Goal: Task Accomplishment & Management: Complete application form

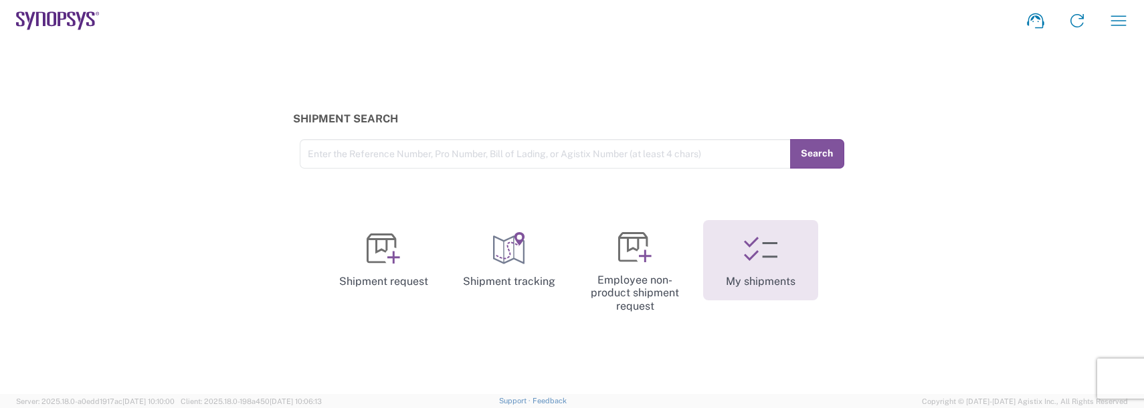
click at [748, 262] on icon at bounding box center [760, 248] width 33 height 33
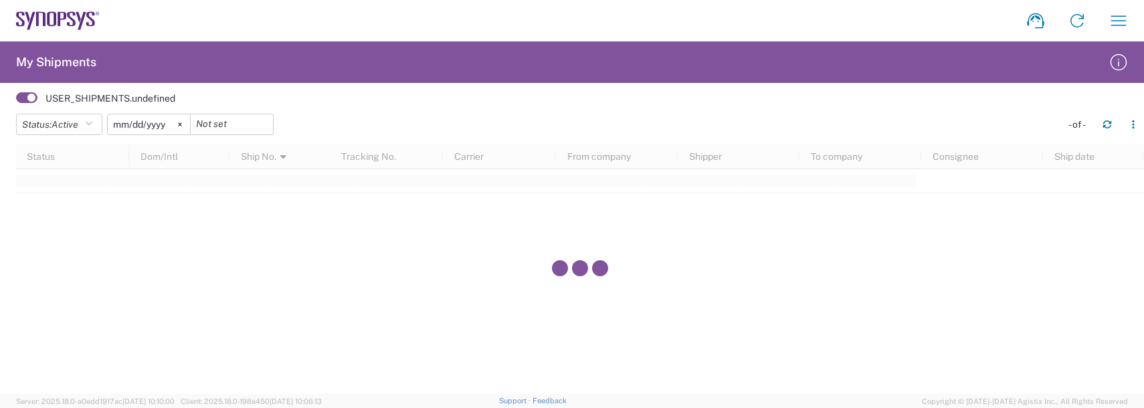
click at [158, 122] on input "2025-05-05" at bounding box center [149, 124] width 82 height 20
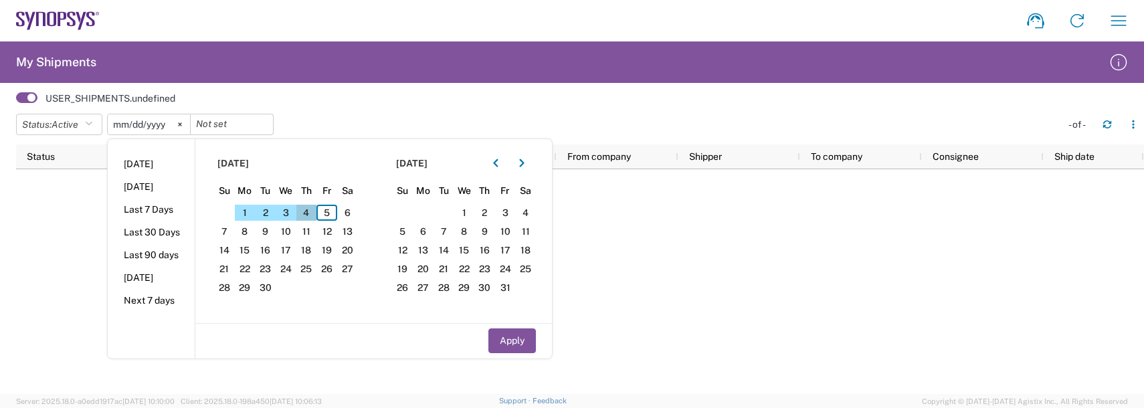
click at [307, 212] on span "4" at bounding box center [306, 213] width 21 height 16
click at [510, 349] on button "Apply" at bounding box center [511, 340] width 47 height 25
type input "2025-09-04"
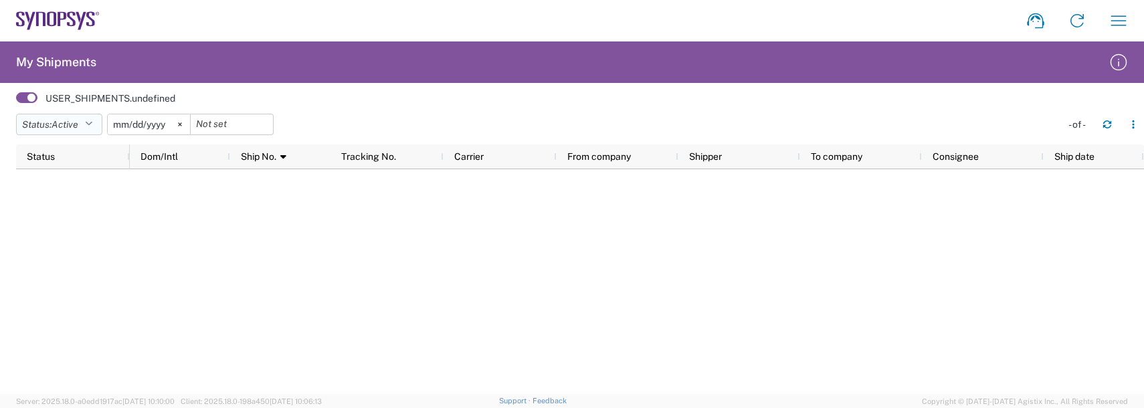
click at [60, 124] on span "Active" at bounding box center [65, 124] width 27 height 11
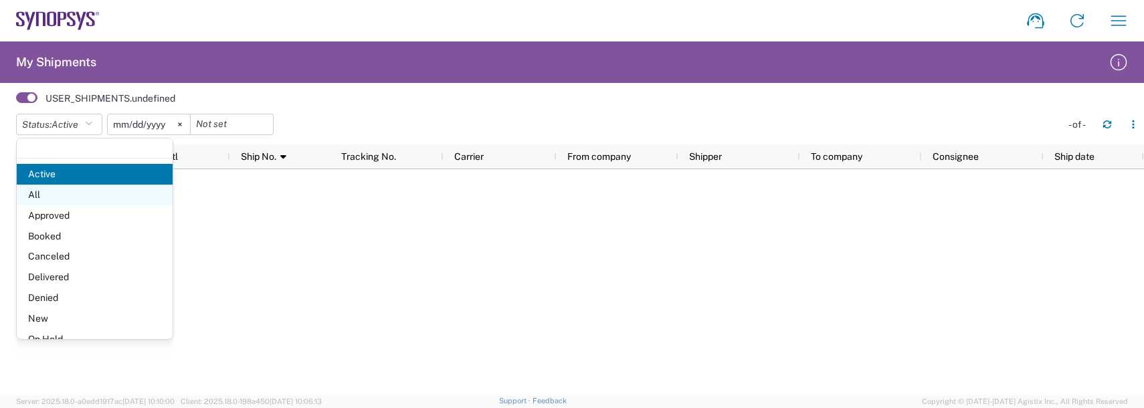
click at [49, 187] on span "All" at bounding box center [95, 195] width 156 height 21
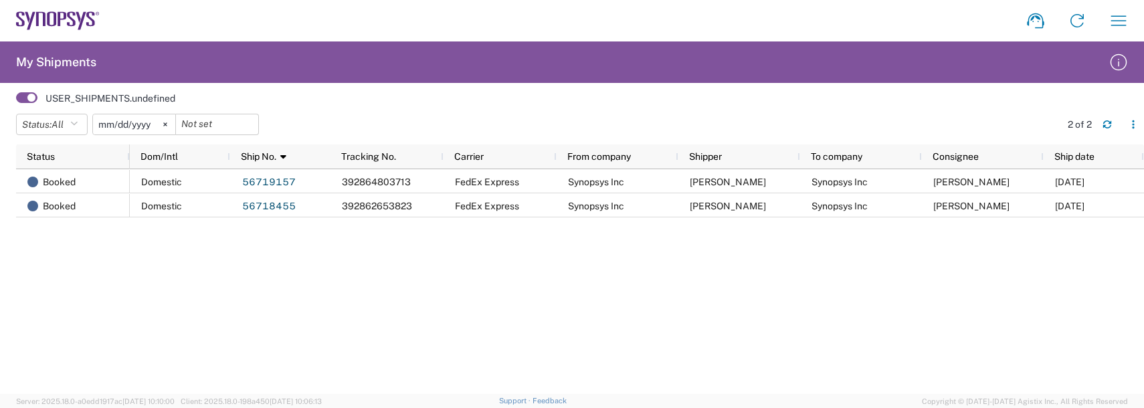
click at [9, 96] on agx-user-shipments "My Shipments USER_SHIPMENTS.undefined Status: All Active All Approved Booked Ca…" at bounding box center [572, 217] width 1144 height 352
click at [1118, 19] on icon "button" at bounding box center [1118, 20] width 21 height 21
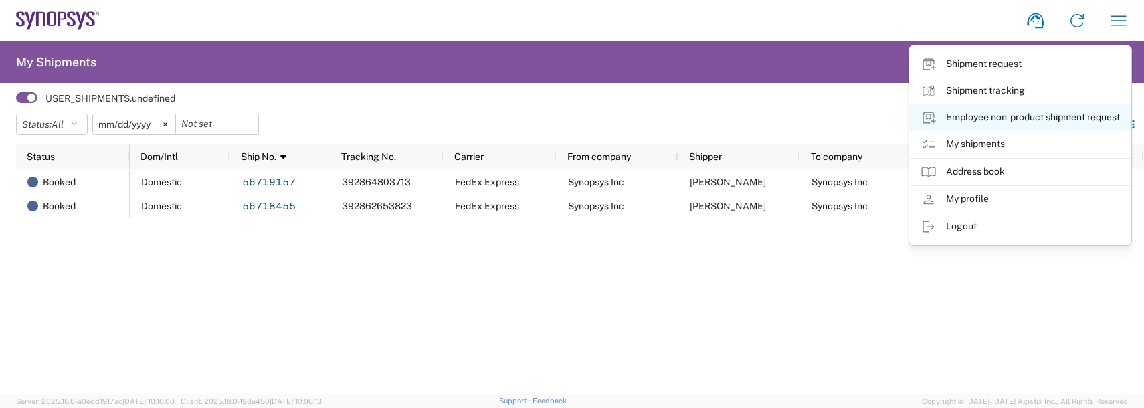
click at [971, 115] on link "Employee non-product shipment request" at bounding box center [1020, 117] width 221 height 27
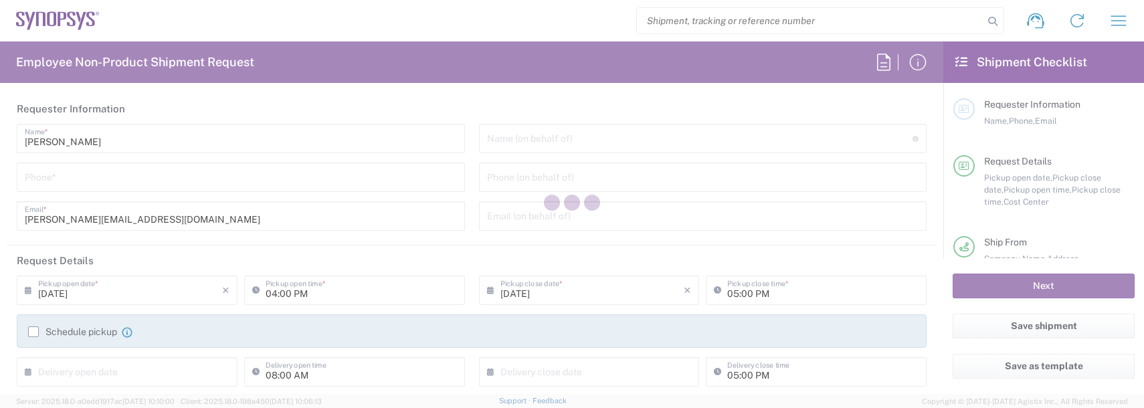
type input "United States"
type input "Department"
type input "US01, FAC, SAFETY & 110696"
type input "Massachusetts"
type input "United States"
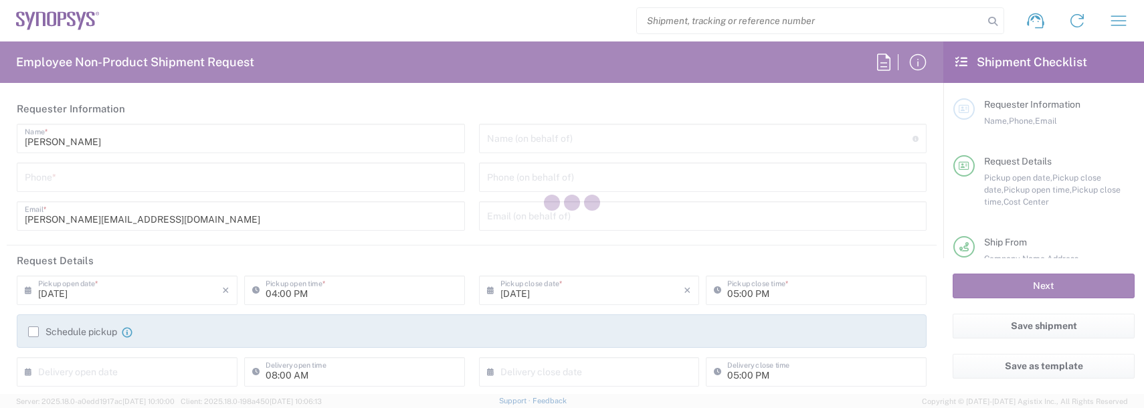
type input "Delivered at Place"
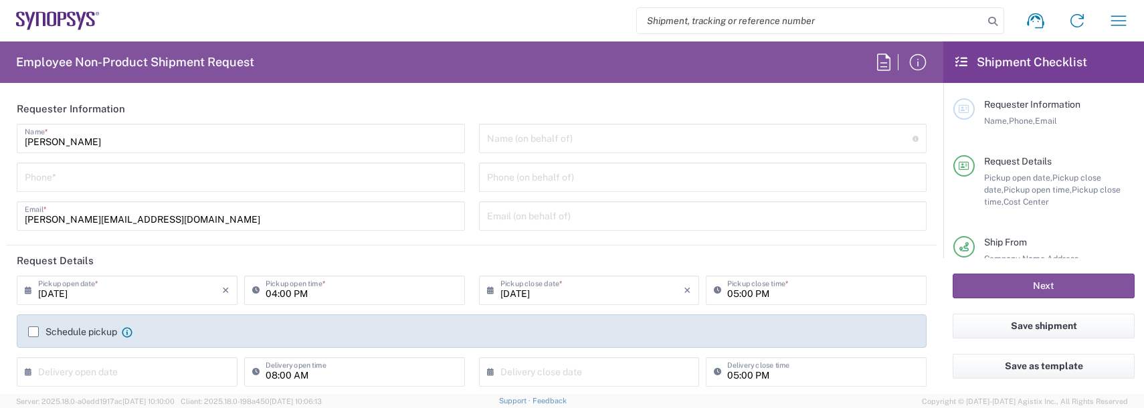
type input "Boxborough US8W"
click at [50, 183] on input "tel" at bounding box center [241, 176] width 432 height 23
type input "9788371149"
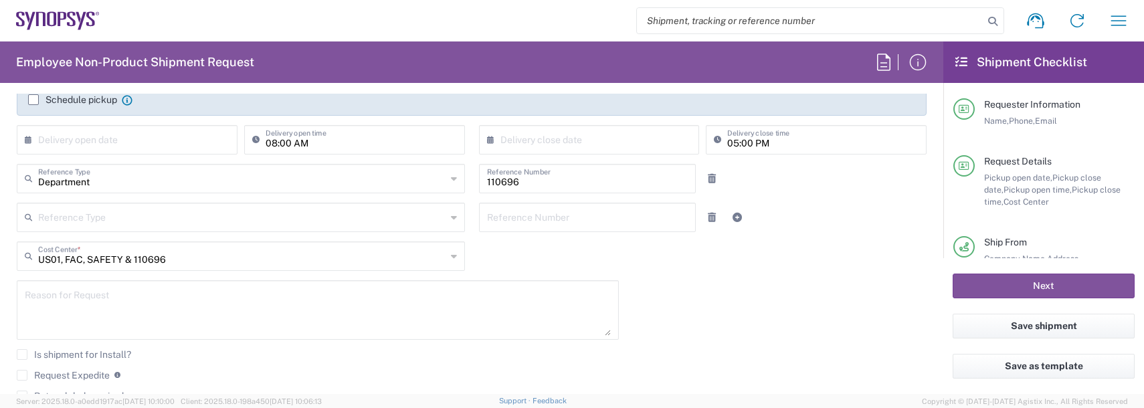
scroll to position [268, 0]
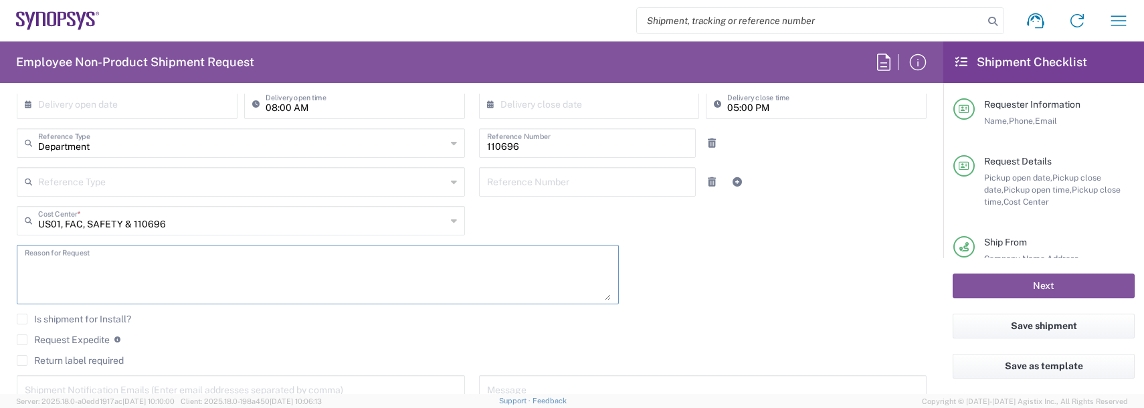
click at [76, 266] on textarea at bounding box center [318, 275] width 586 height 52
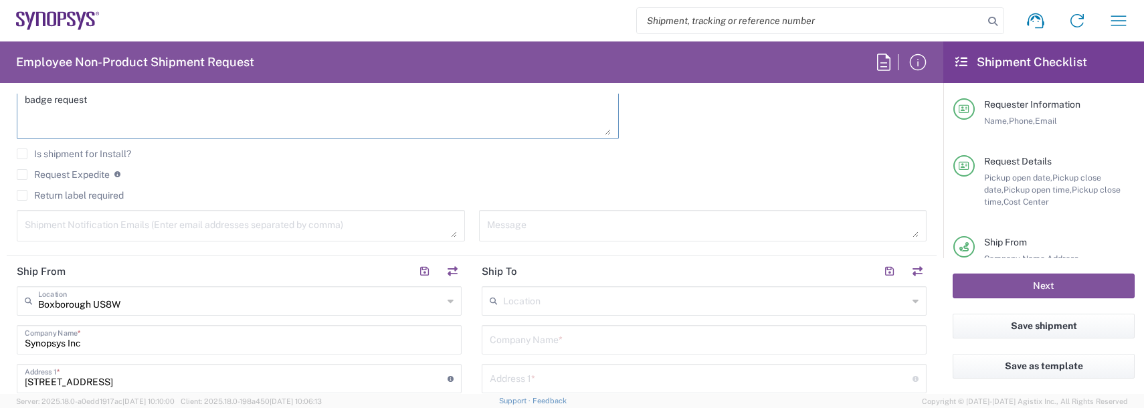
scroll to position [468, 0]
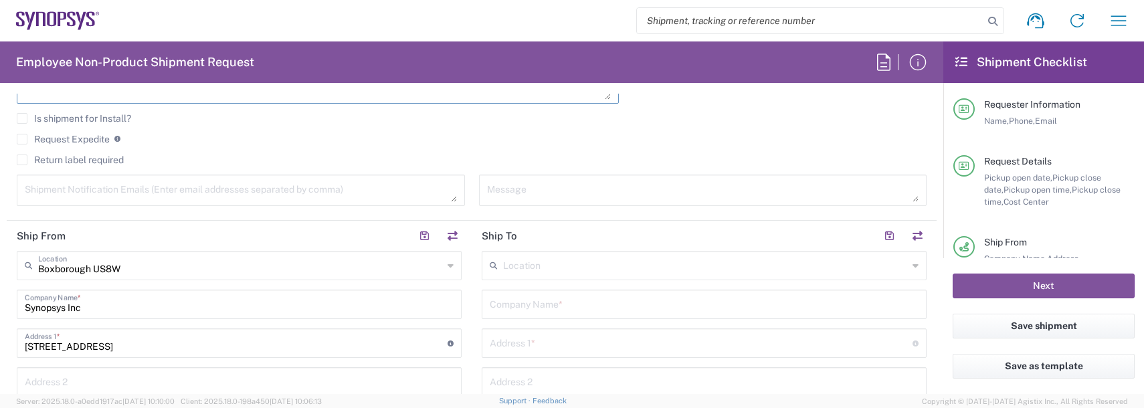
type textarea "badge request"
click at [19, 193] on div "Shipment Notification Emails (Enter email addresses separated by comma)" at bounding box center [241, 190] width 448 height 31
click at [40, 198] on textarea at bounding box center [241, 190] width 432 height 23
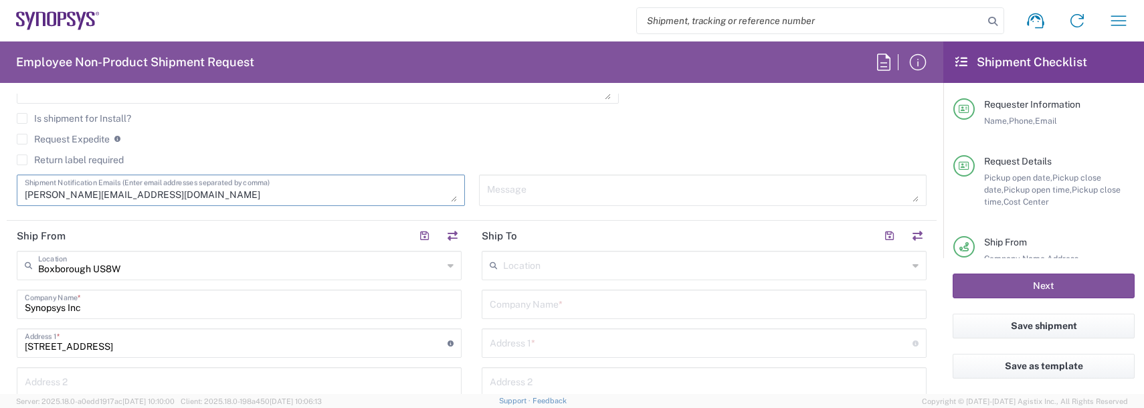
type textarea "durland@synopsys.com"
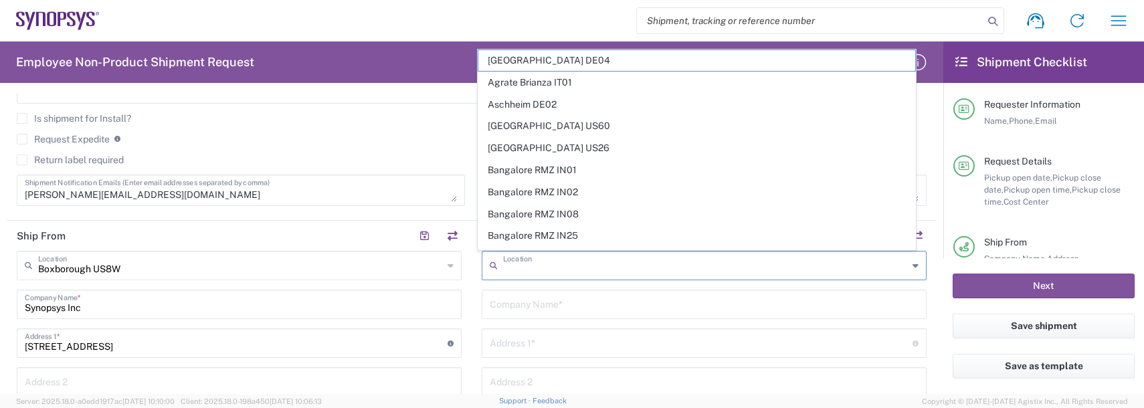
click at [564, 263] on input "text" at bounding box center [705, 264] width 405 height 23
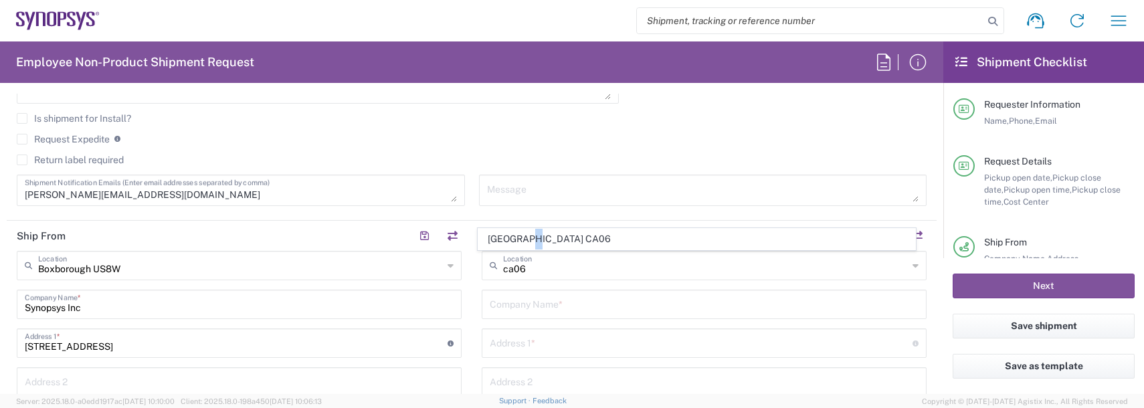
drag, startPoint x: 526, startPoint y: 235, endPoint x: 536, endPoint y: 233, distance: 9.5
click at [531, 233] on span "Mississauga CA06" at bounding box center [696, 239] width 437 height 21
type input "Mississauga CA06"
type input "Synopsys Mississauga CA06"
type input "1 City Centre Drive"
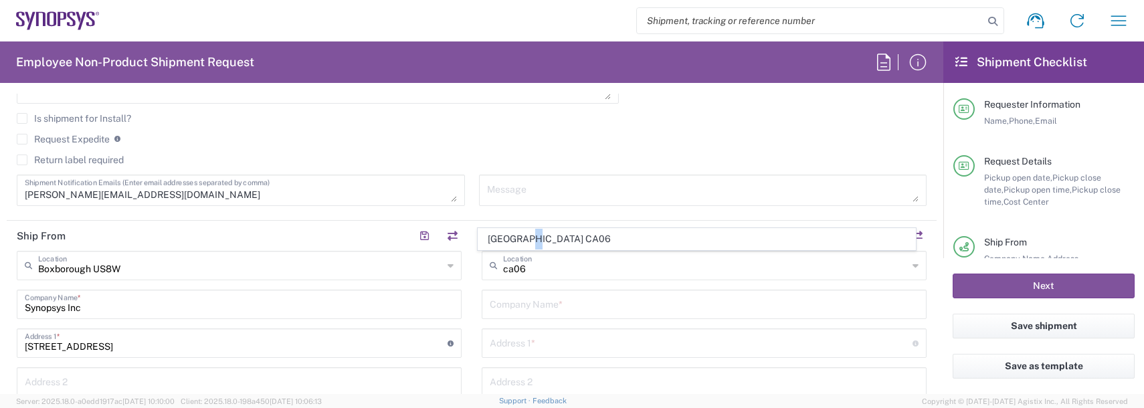
type input "Suite 900"
type input "Mississauga"
type input "Canada"
type input "L5B 1M2"
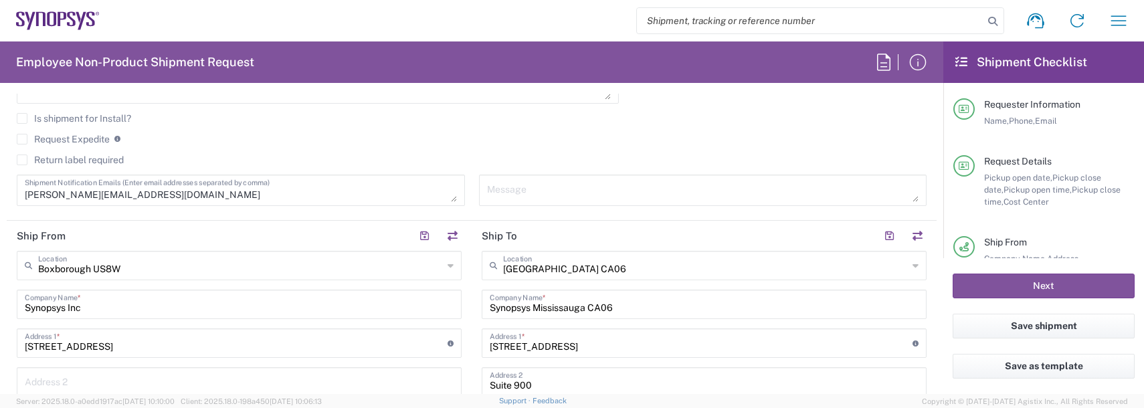
type input "Ontario"
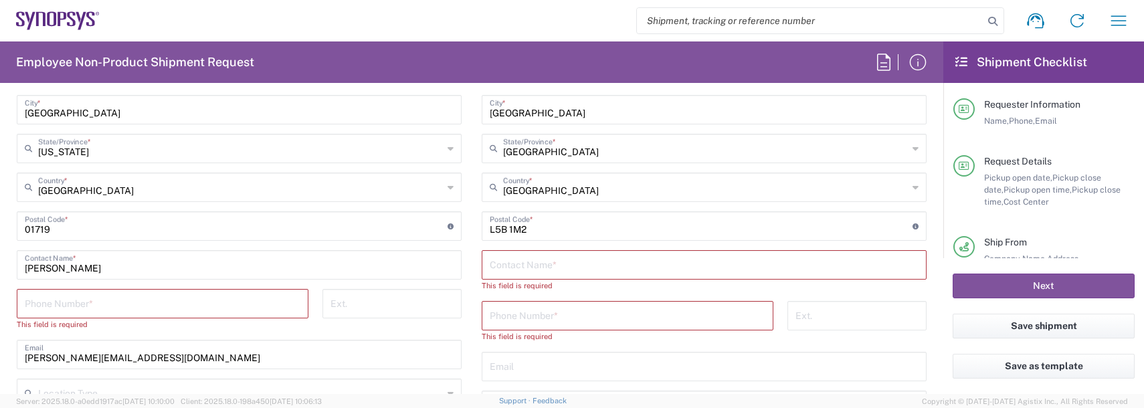
scroll to position [803, 0]
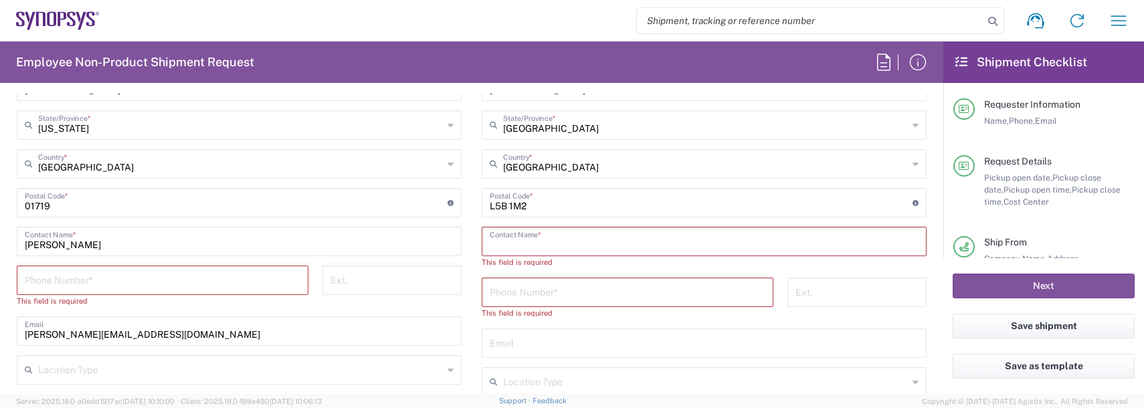
click at [524, 231] on input "text" at bounding box center [704, 240] width 429 height 23
type input "Pahul Garang"
click at [37, 279] on input "tel" at bounding box center [163, 279] width 276 height 23
type input "9788371149"
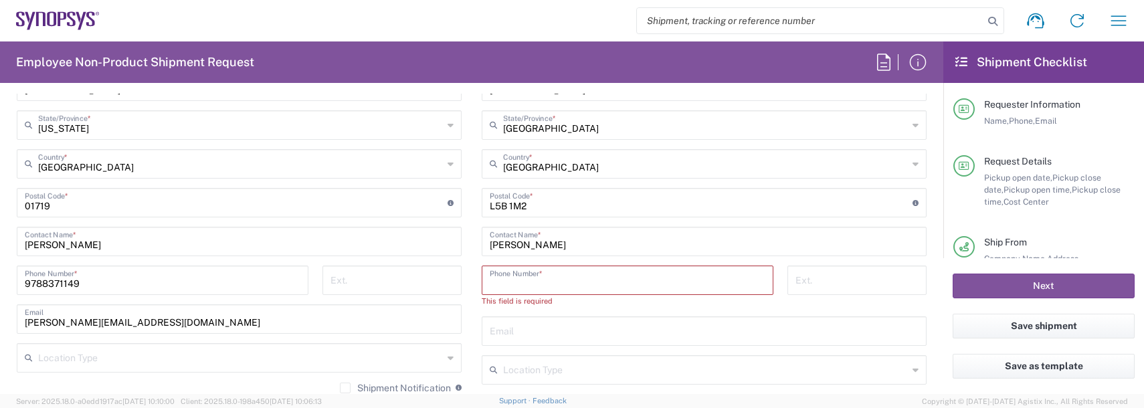
click at [506, 280] on input "tel" at bounding box center [628, 279] width 276 height 23
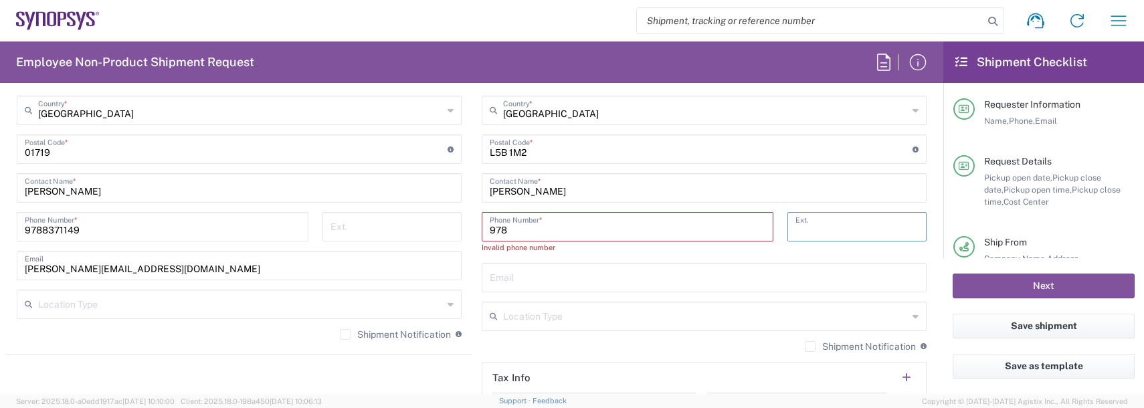
scroll to position [869, 0]
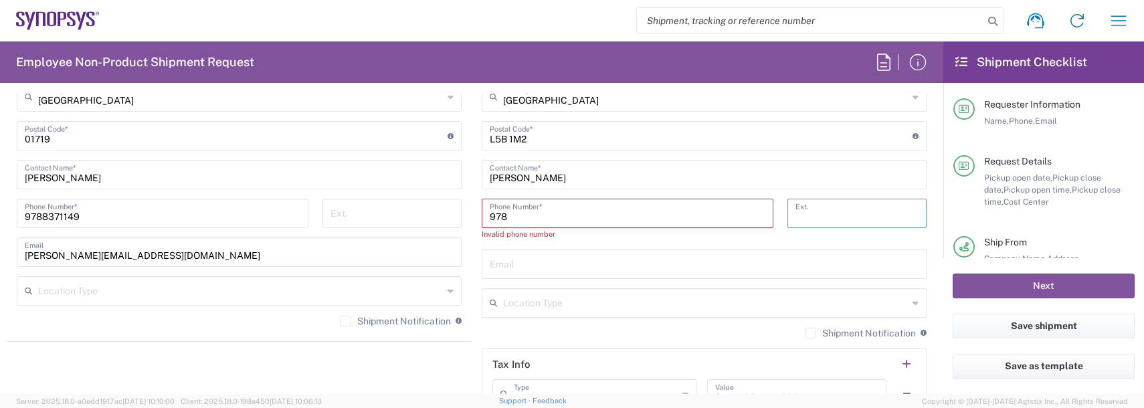
click at [536, 218] on input "978" at bounding box center [628, 212] width 276 height 23
click at [535, 217] on input "978" at bounding box center [628, 212] width 276 height 23
type input "9788371149"
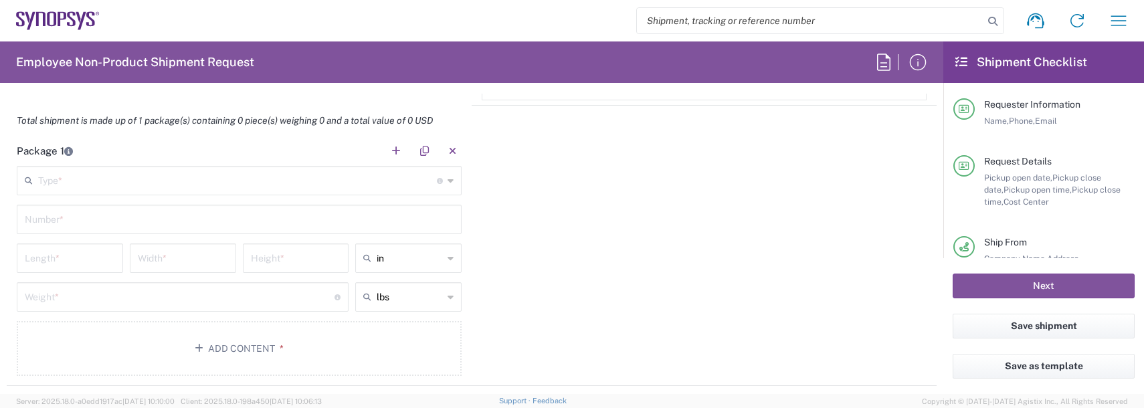
scroll to position [1204, 0]
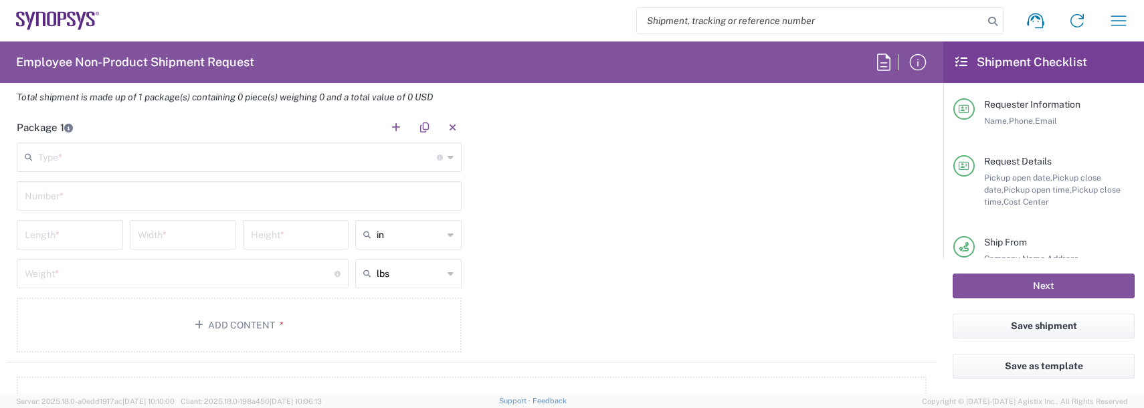
click at [60, 165] on input "text" at bounding box center [237, 155] width 399 height 23
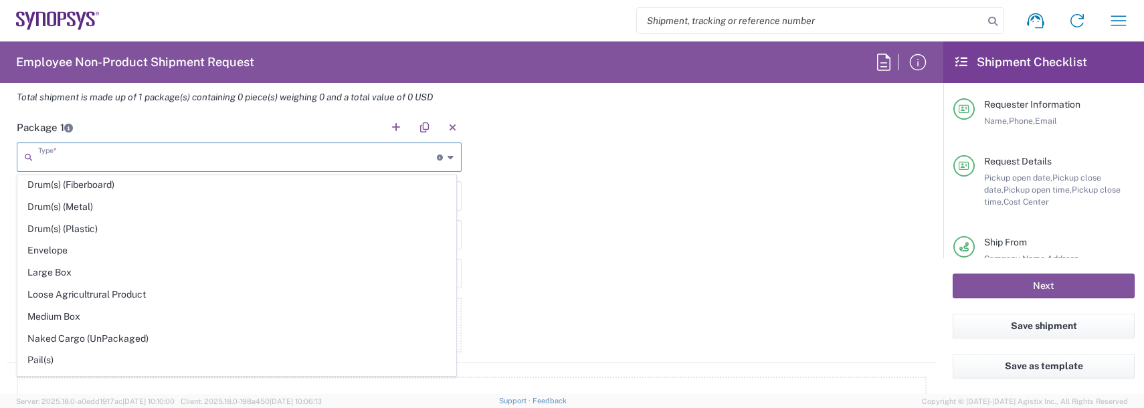
scroll to position [334, 0]
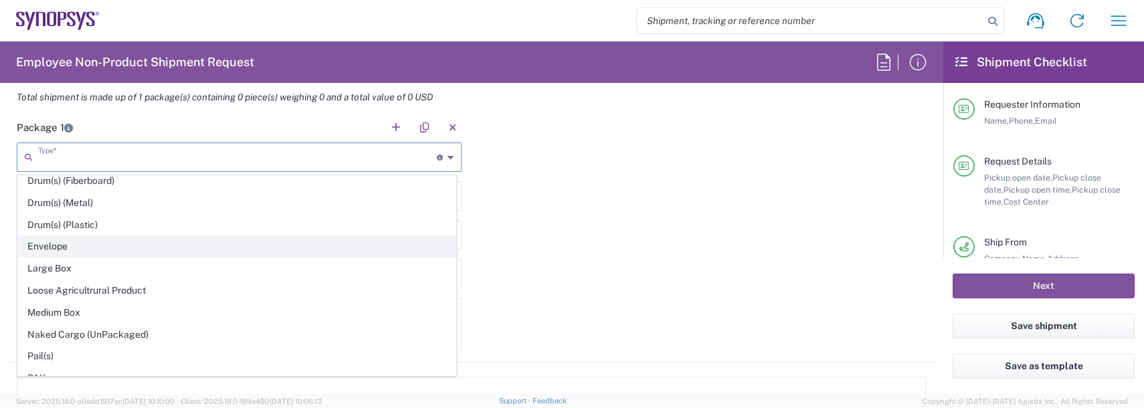
click at [56, 251] on span "Envelope" at bounding box center [236, 246] width 437 height 21
type input "Envelope"
type input "1"
type input "9.5"
type input "12.5"
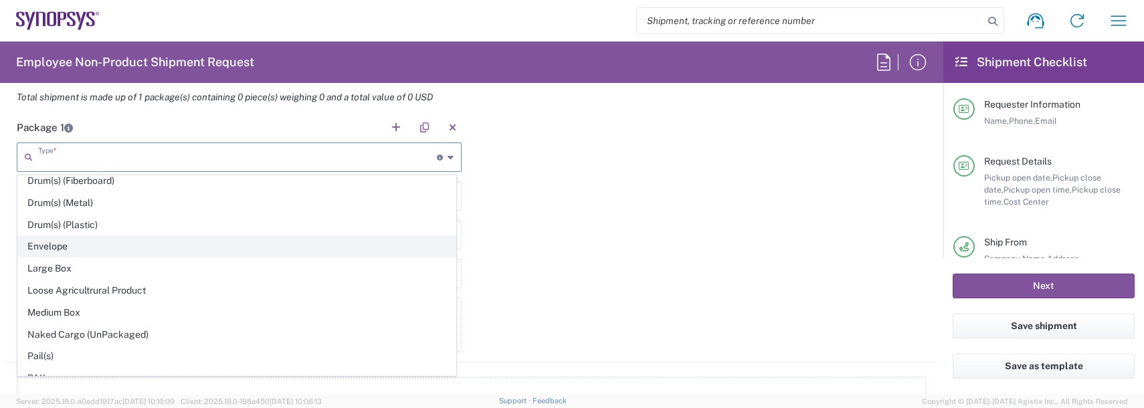
type input "0.25"
type input "1"
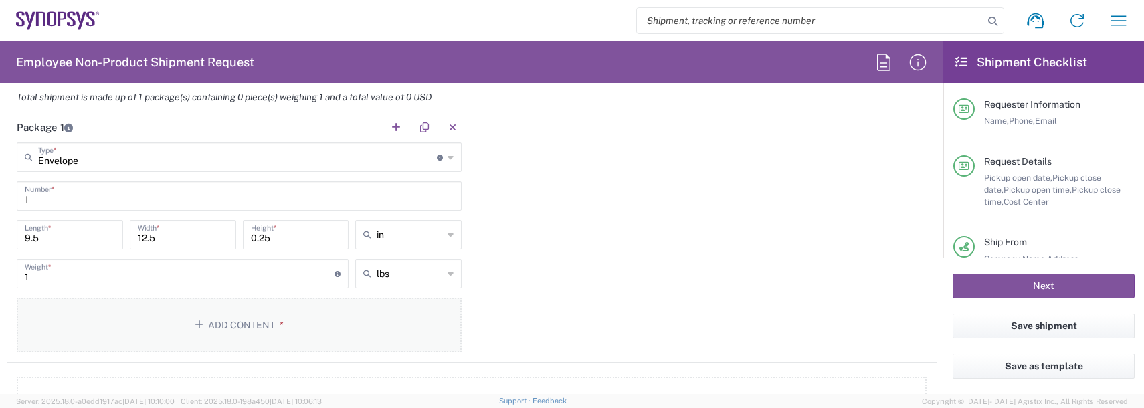
click at [222, 320] on button "Add Content *" at bounding box center [239, 325] width 445 height 55
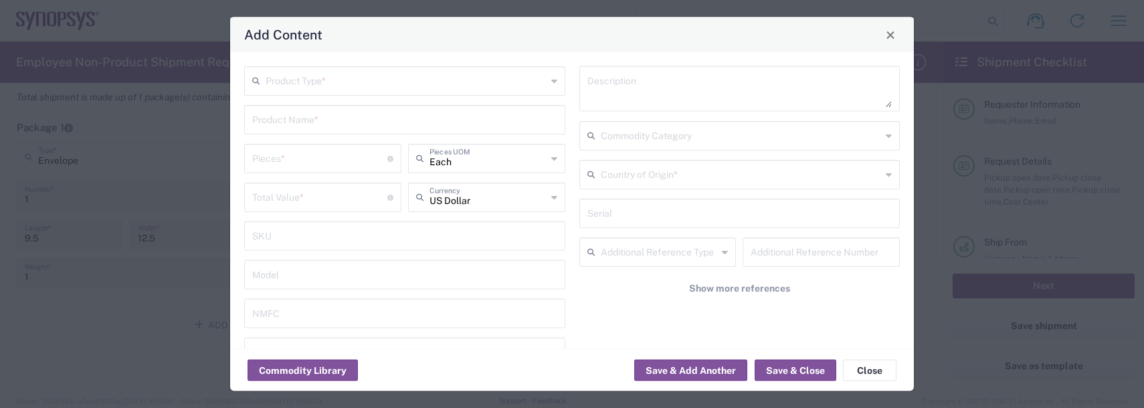
click at [280, 76] on input "text" at bounding box center [406, 79] width 281 height 23
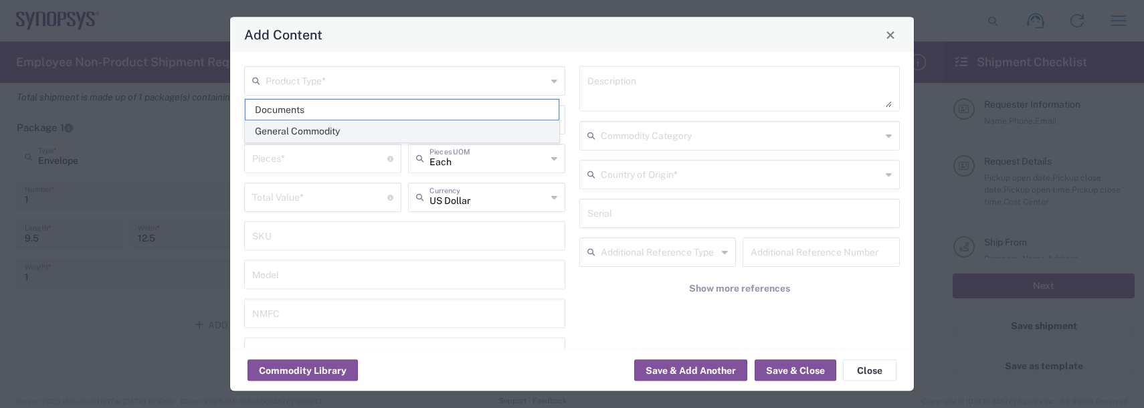
click at [284, 132] on span "General Commodity" at bounding box center [401, 131] width 313 height 21
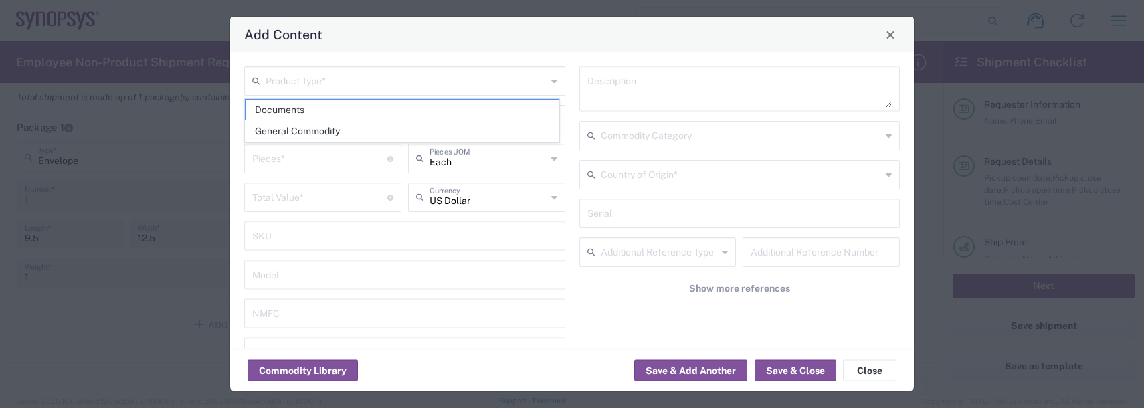
type input "General Commodity"
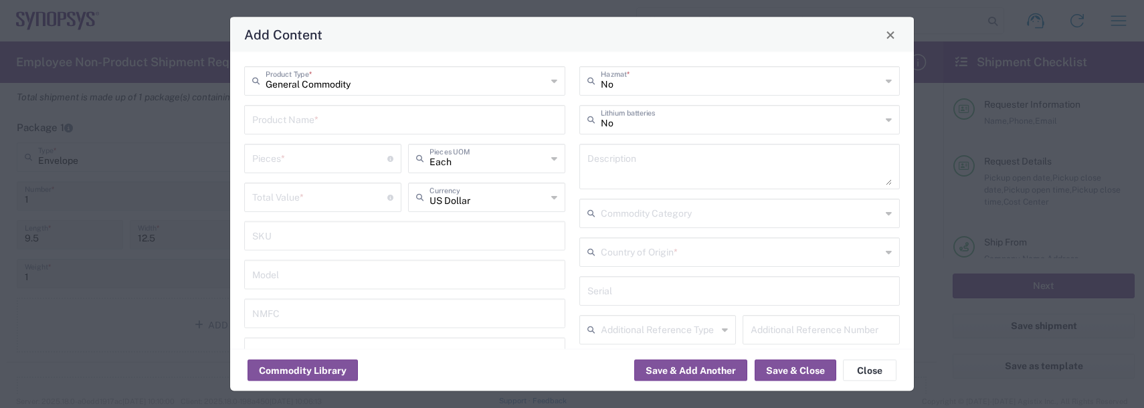
click at [280, 114] on input "text" at bounding box center [404, 118] width 305 height 23
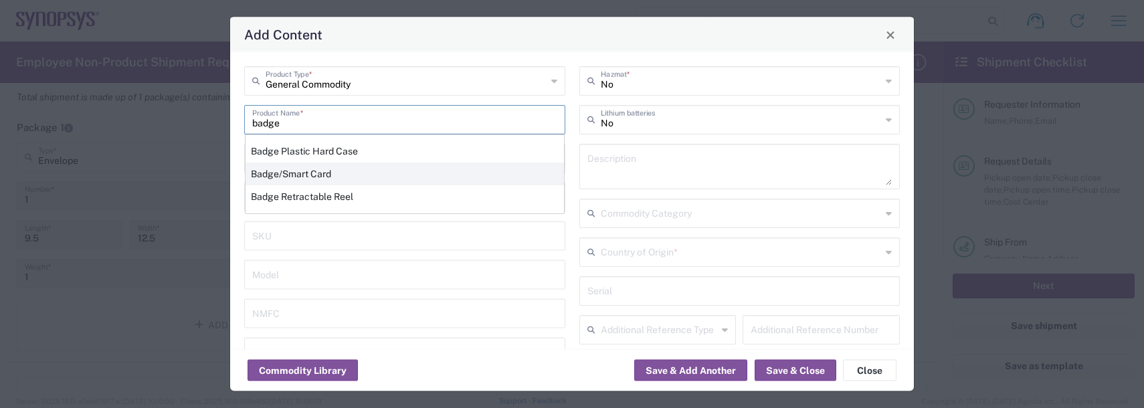
click at [276, 172] on div "Badge/Smart Card" at bounding box center [404, 174] width 318 height 23
type input "Badge/Smart Card"
type input "10.15"
type textarea "Badge/Smart Card"
type input "United States"
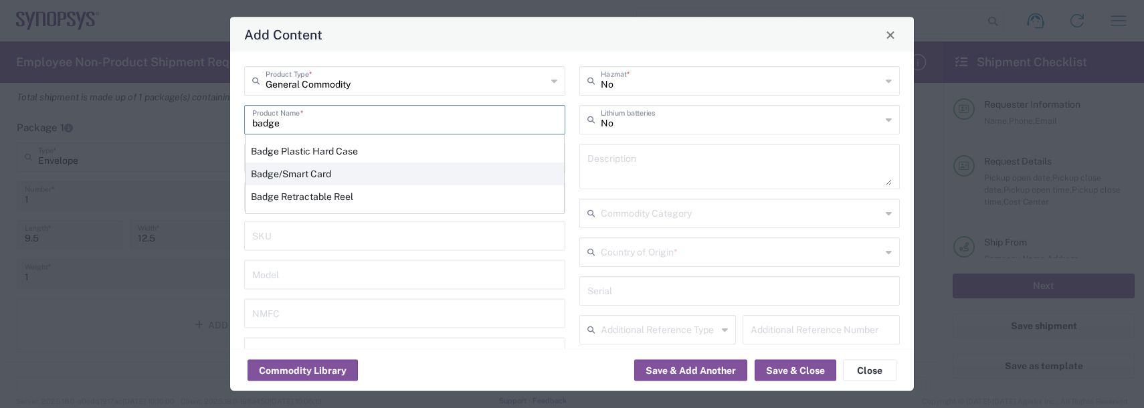
type input "8523.52.0090"
type input "BIS"
type input "EAR99"
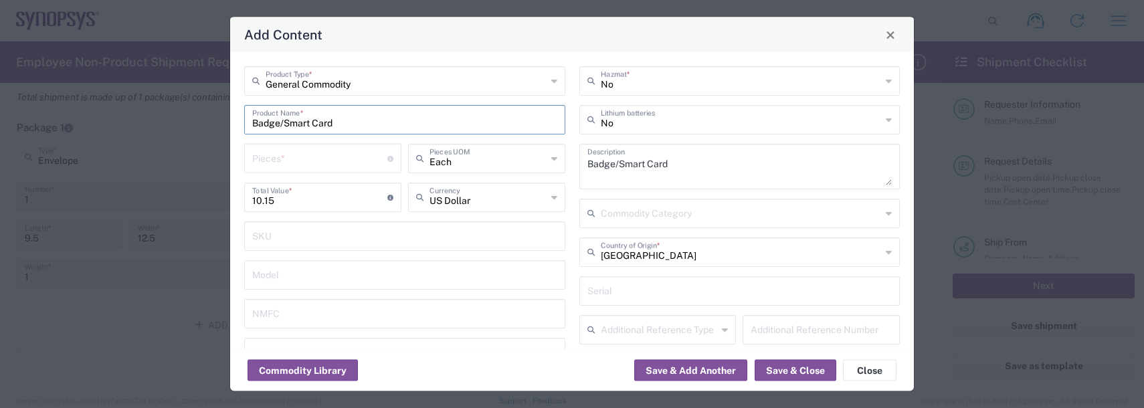
type input "NLR - No License Required"
click at [277, 152] on input "number" at bounding box center [319, 157] width 135 height 23
type input "1"
click at [686, 367] on button "Save & Add Another" at bounding box center [690, 370] width 113 height 21
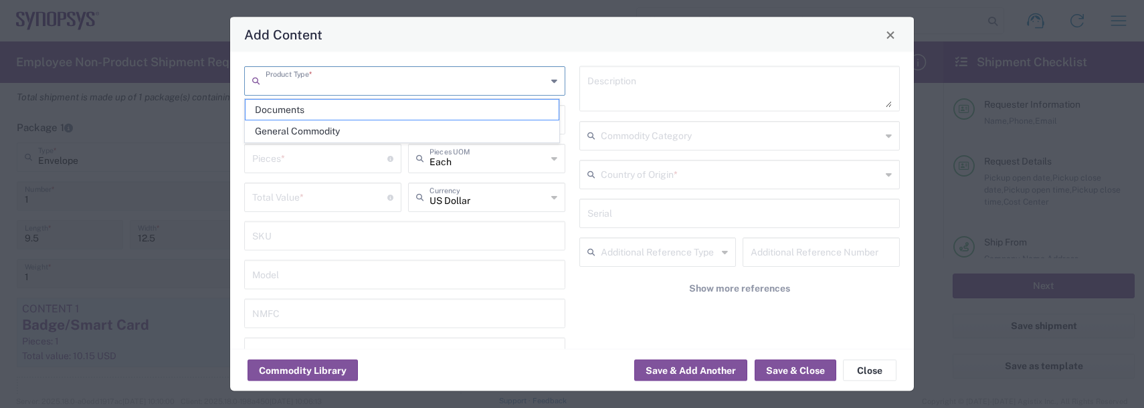
click at [321, 84] on input "text" at bounding box center [406, 79] width 281 height 23
click at [304, 128] on span "General Commodity" at bounding box center [401, 131] width 313 height 21
type input "General Commodity"
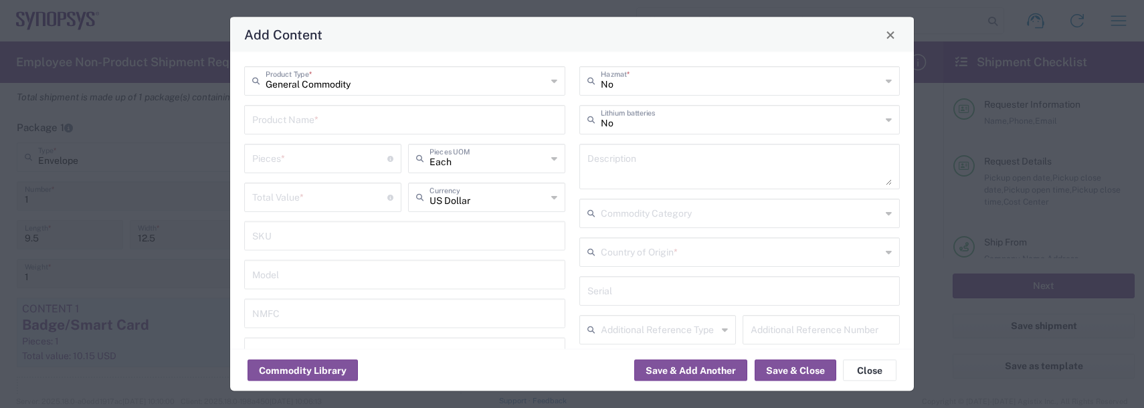
click at [306, 119] on input "text" at bounding box center [404, 118] width 305 height 23
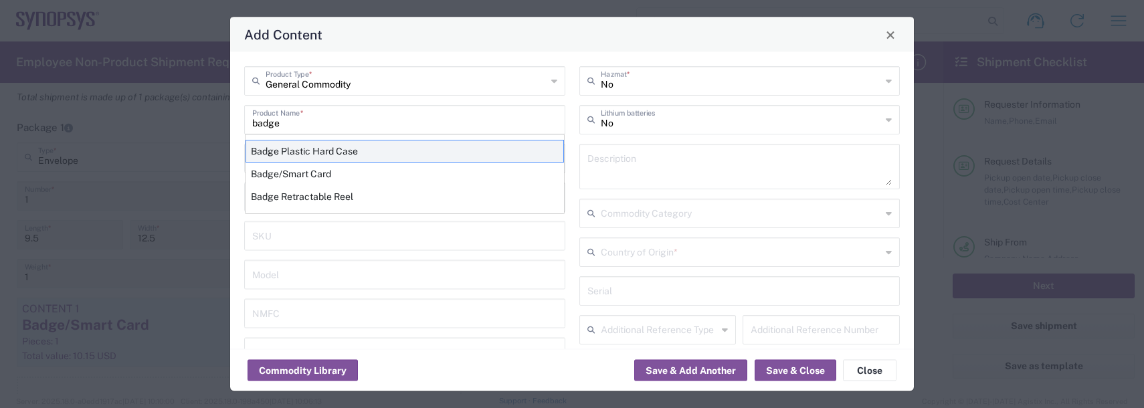
click at [312, 143] on div "Badge Plastic Hard Case" at bounding box center [404, 151] width 318 height 23
type input "Badge Plastic Hard Case"
type input "1.25"
type textarea "Badge Plastic Hard Case"
type input "United States"
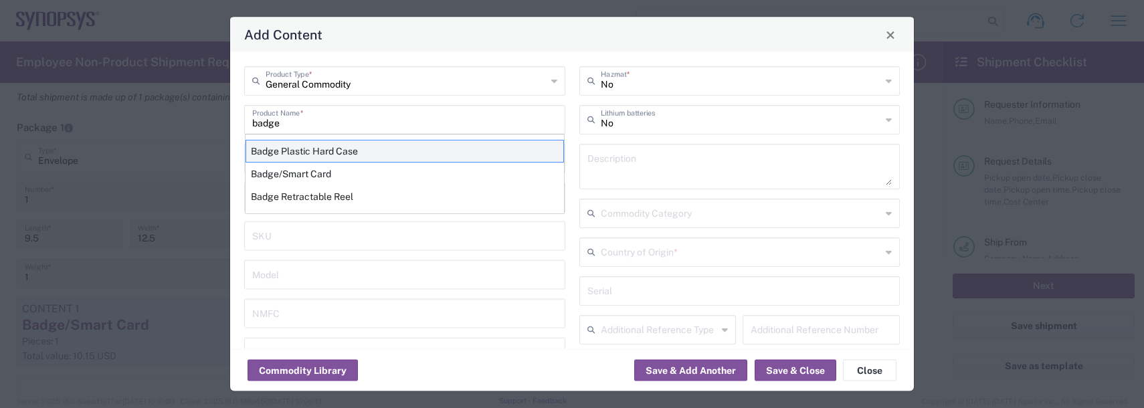
type input "4202.32.0000"
type input "BIS"
type input "EAR99"
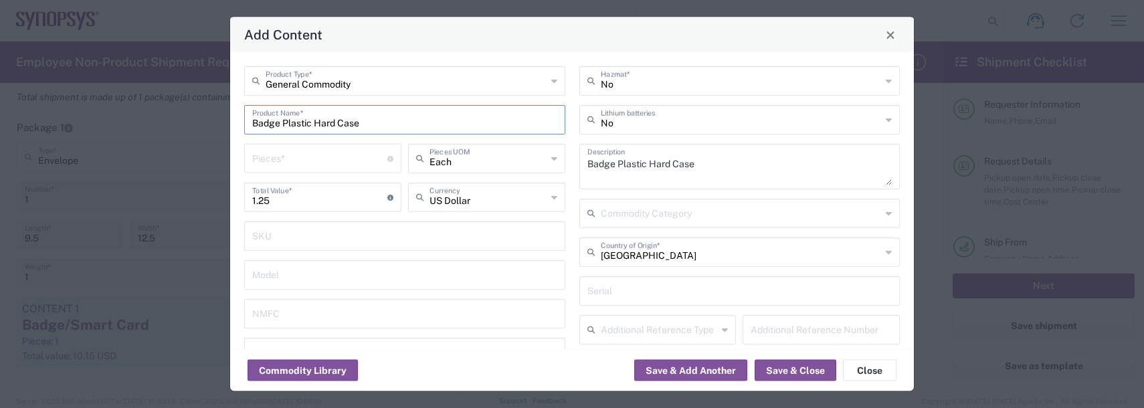
type input "NLR - No License Required"
click at [292, 163] on input "number" at bounding box center [319, 157] width 135 height 23
type input "1"
click at [667, 372] on button "Save & Add Another" at bounding box center [690, 370] width 113 height 21
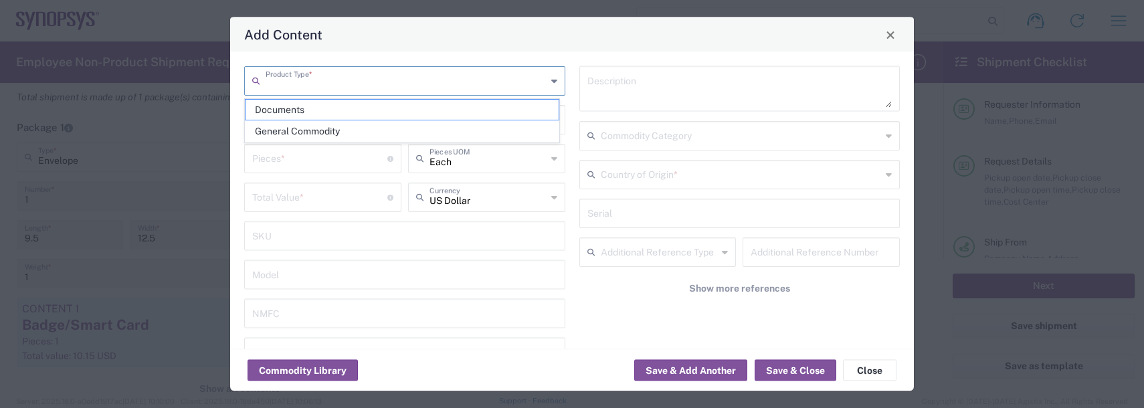
click at [289, 80] on input "text" at bounding box center [406, 79] width 281 height 23
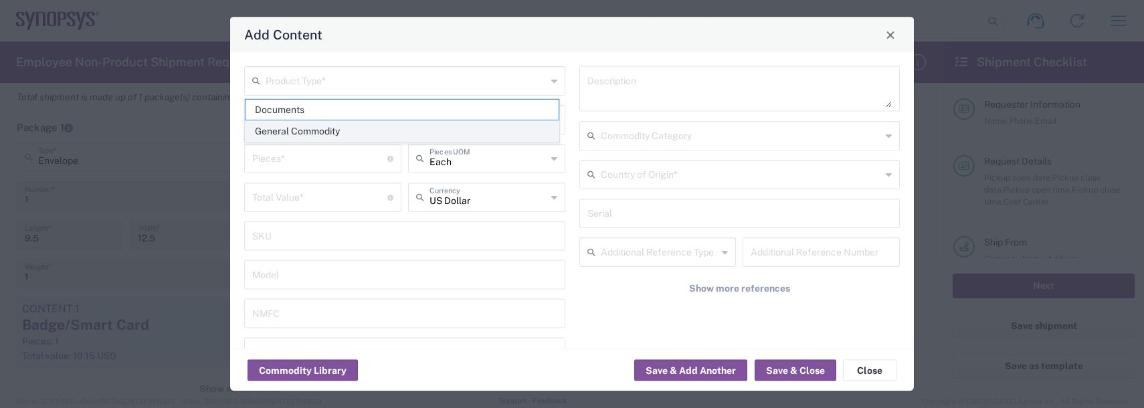
click at [290, 138] on span "General Commodity" at bounding box center [401, 131] width 313 height 21
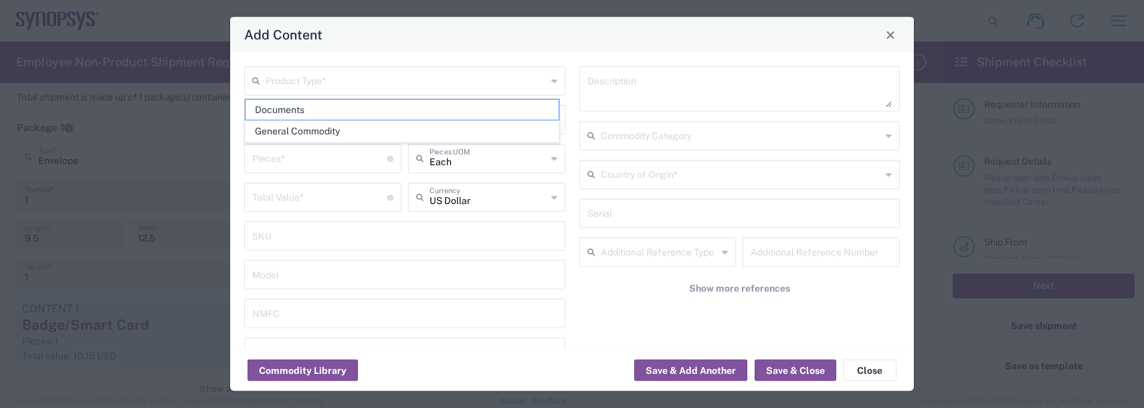
type input "General Commodity"
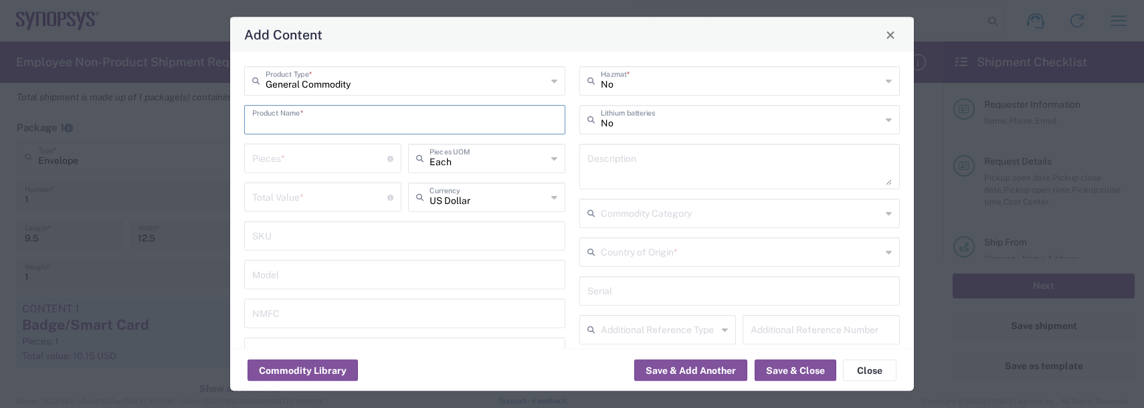
click at [284, 123] on input "text" at bounding box center [404, 118] width 305 height 23
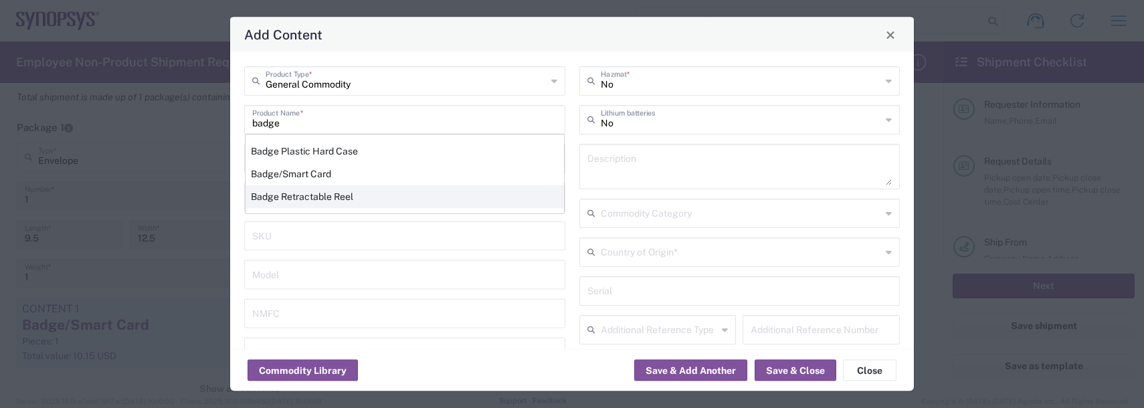
click at [281, 191] on div "Badge Retractable Reel" at bounding box center [404, 196] width 318 height 23
type input "Badge Retractable Reel"
type input "1.85"
type textarea "Badge Retractable Reel"
type input "United States"
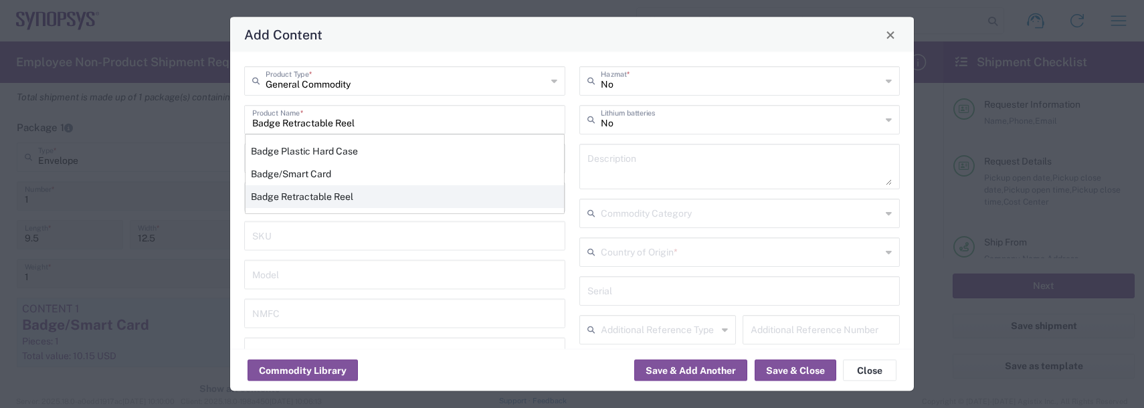
type input "7326.90.8695"
type input "BIS"
type input "EAR99"
type input "7326.90.9010"
type input "NLR - No License Required"
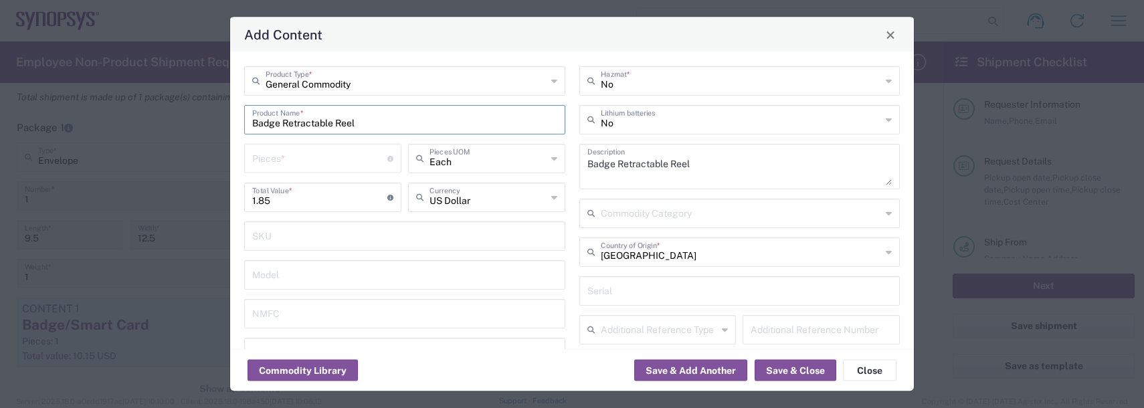
click at [297, 161] on input "number" at bounding box center [319, 157] width 135 height 23
type input "1"
click at [675, 366] on button "Save & Add Another" at bounding box center [690, 370] width 113 height 21
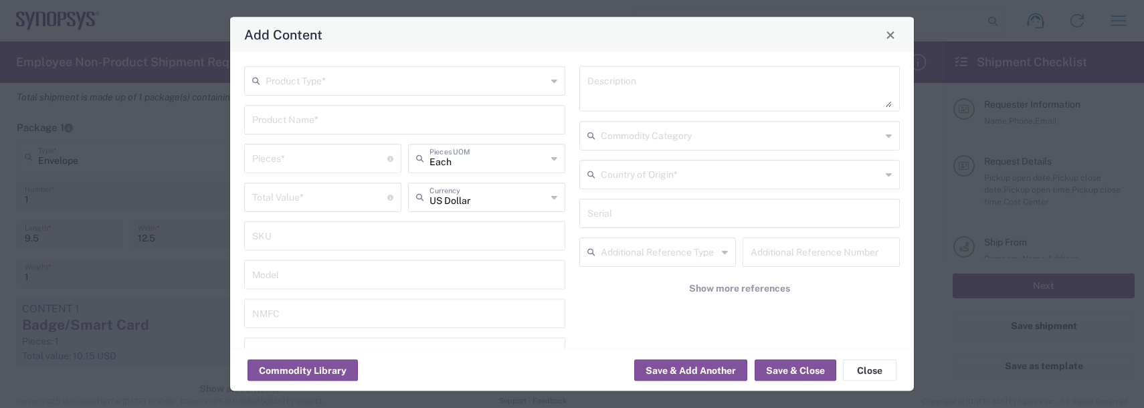
drag, startPoint x: 312, startPoint y: 71, endPoint x: 316, endPoint y: 77, distance: 7.2
click at [314, 72] on input "text" at bounding box center [406, 79] width 281 height 23
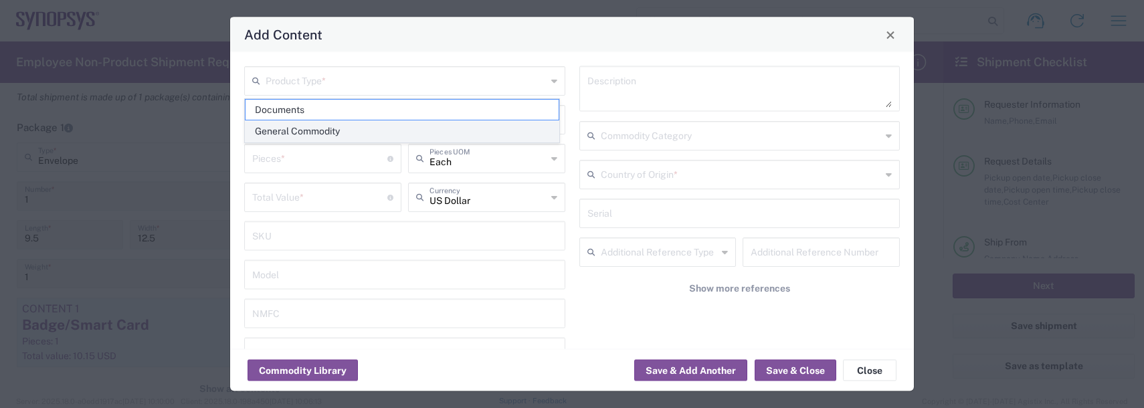
click at [308, 128] on span "General Commodity" at bounding box center [401, 131] width 313 height 21
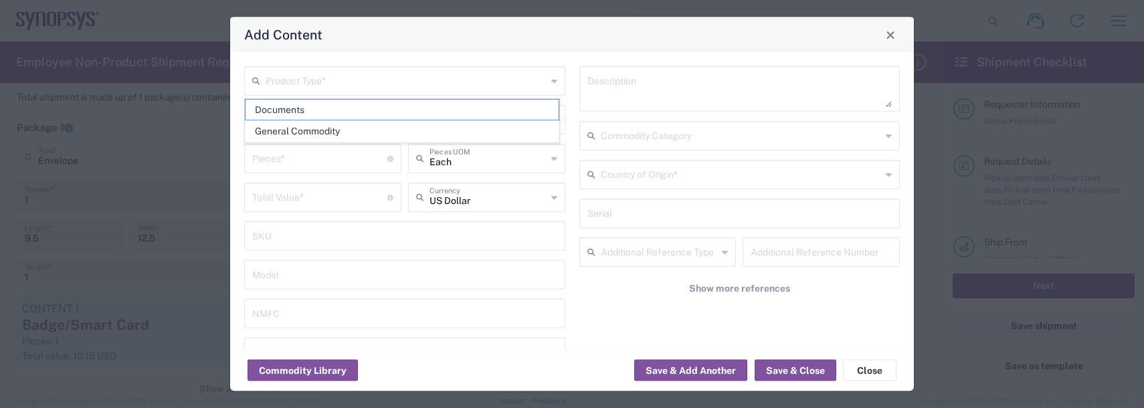
type input "General Commodity"
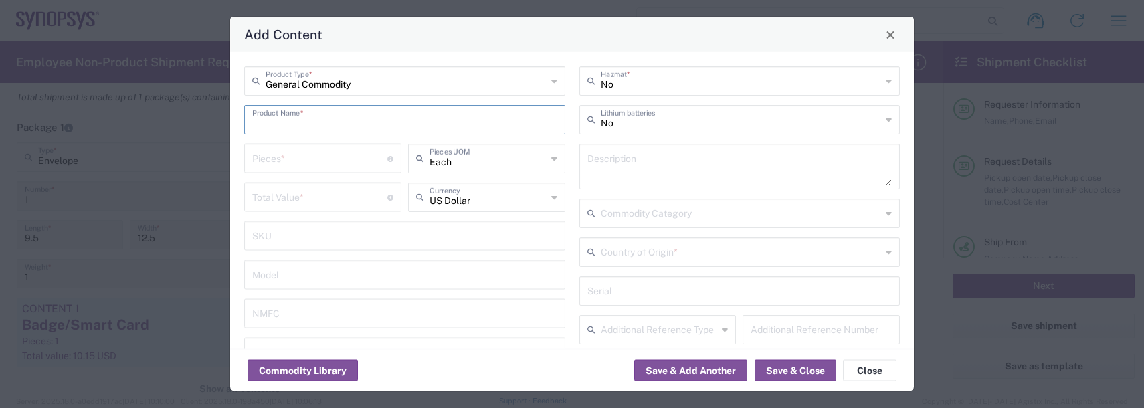
click at [297, 116] on input "text" at bounding box center [404, 118] width 305 height 23
type input "b"
click at [296, 151] on div "Lanyard" at bounding box center [404, 151] width 318 height 23
type input "Lanyard"
type input "1.7"
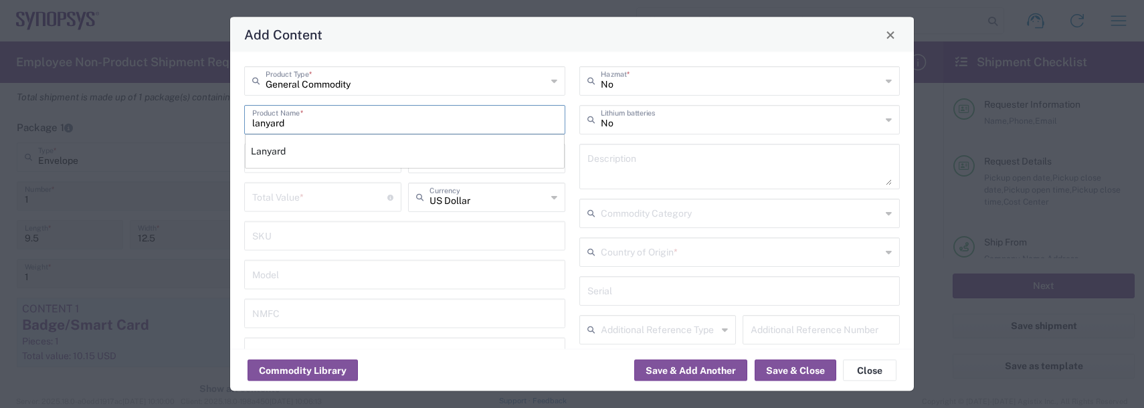
type textarea "Lanyard for ID Badge"
type input "United States"
type input "5609.00.3000"
type input "BIS"
type input "EAR99"
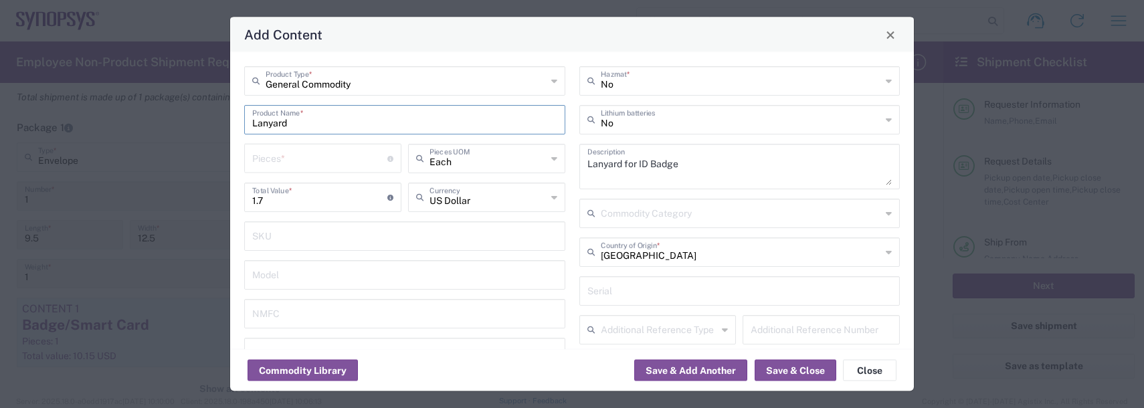
type input "NLR - No License Required"
click at [285, 157] on input "number" at bounding box center [319, 157] width 135 height 23
type input "1"
drag, startPoint x: 770, startPoint y: 373, endPoint x: 705, endPoint y: 342, distance: 71.8
click at [770, 372] on button "Save & Close" at bounding box center [795, 370] width 82 height 21
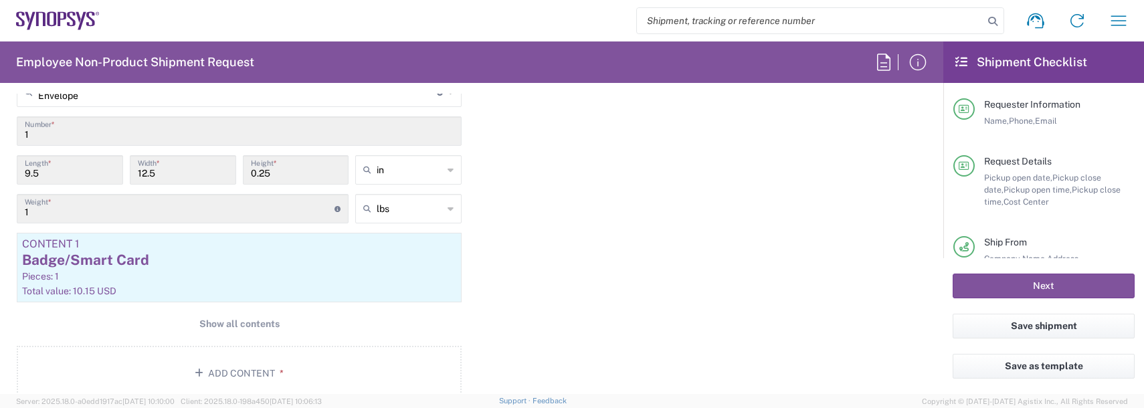
scroll to position [1271, 0]
click at [251, 308] on main "Envelope Type * Material used to package goods Bale(s) Basket(s) Bolt(s) Bottle…" at bounding box center [239, 240] width 465 height 328
click at [247, 322] on span "Show all contents" at bounding box center [239, 322] width 80 height 13
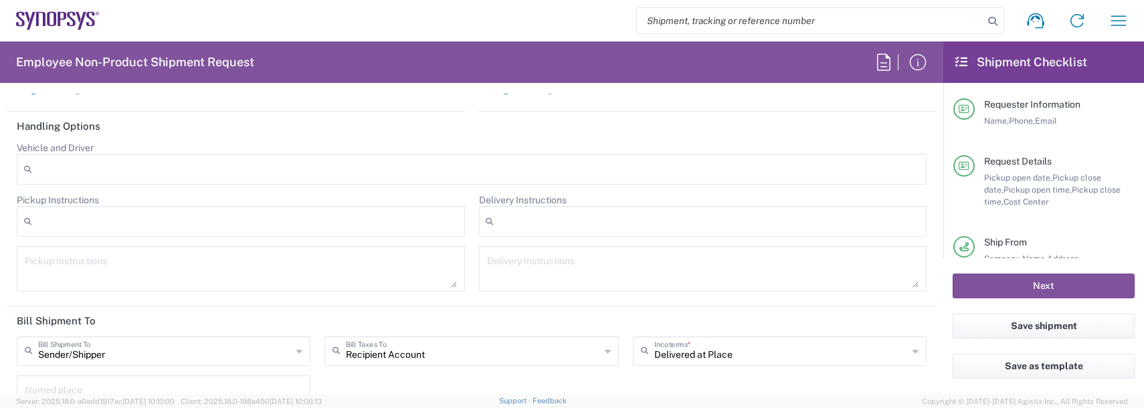
scroll to position [2140, 0]
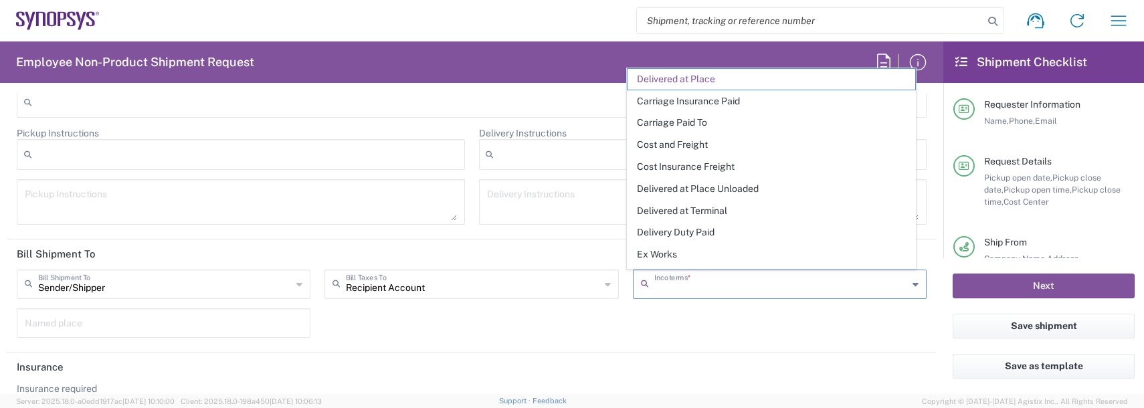
click at [707, 286] on input "text" at bounding box center [780, 283] width 253 height 23
click at [702, 239] on span "Delivery Duty Paid" at bounding box center [771, 232] width 288 height 21
type input "Sender/Shipper"
type input "Delivery Duty Paid"
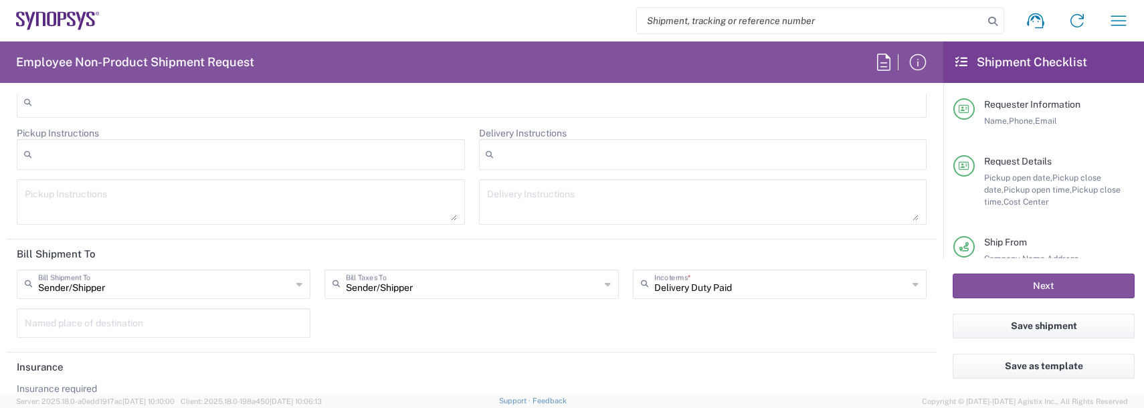
scroll to position [2207, 0]
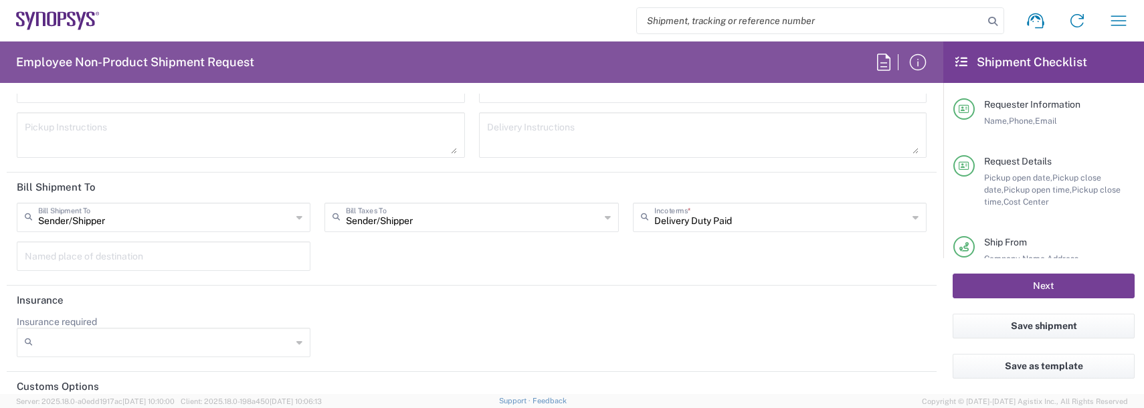
click at [1039, 279] on button "Next" at bounding box center [1043, 286] width 182 height 25
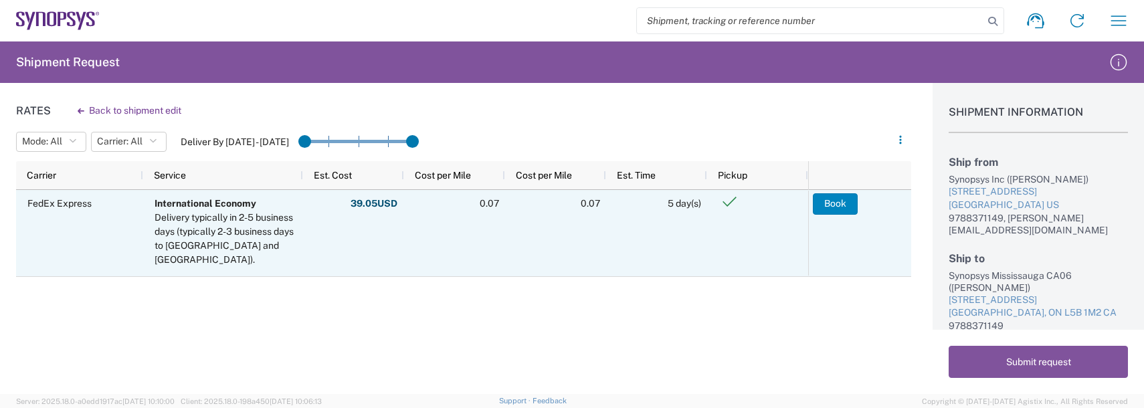
click at [831, 198] on button "Book" at bounding box center [835, 203] width 45 height 21
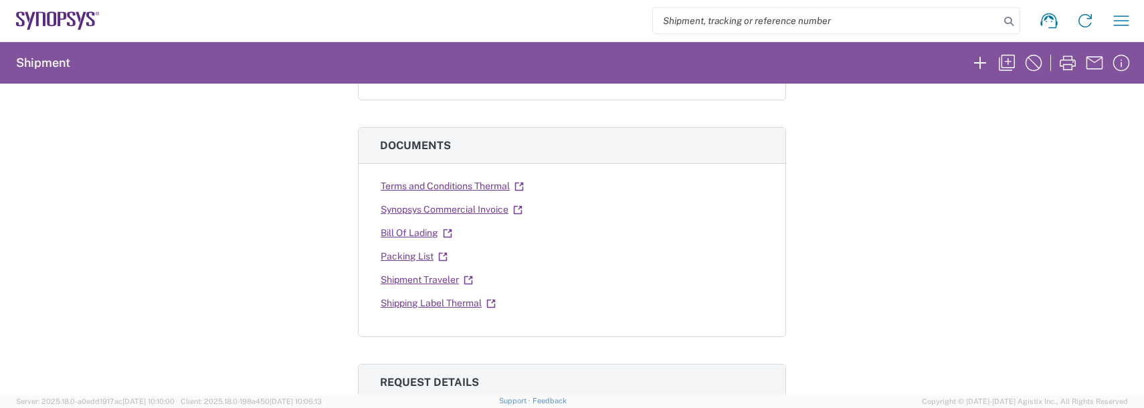
scroll to position [201, 0]
click at [433, 210] on link "Synopsys Commercial Invoice" at bounding box center [451, 208] width 143 height 23
click at [446, 300] on link "Shipping Label Thermal" at bounding box center [438, 301] width 116 height 23
